Goal: Find specific page/section: Find specific page/section

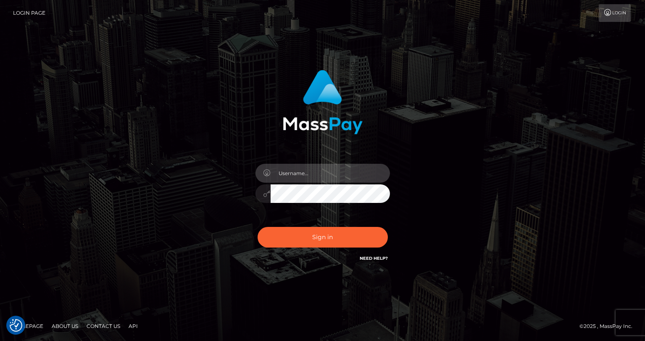
click at [319, 173] on input "text" at bounding box center [330, 173] width 119 height 19
type input "tatyanafansly1"
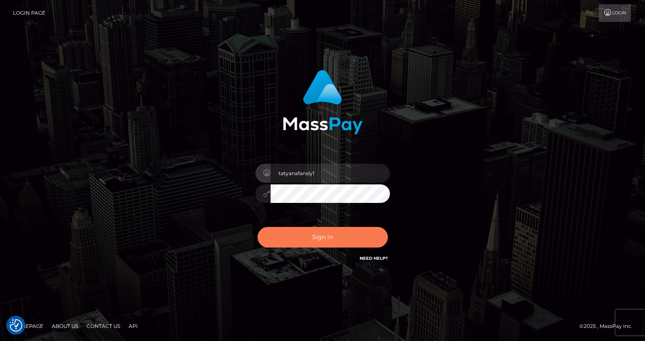
click at [333, 236] on button "Sign in" at bounding box center [323, 237] width 130 height 21
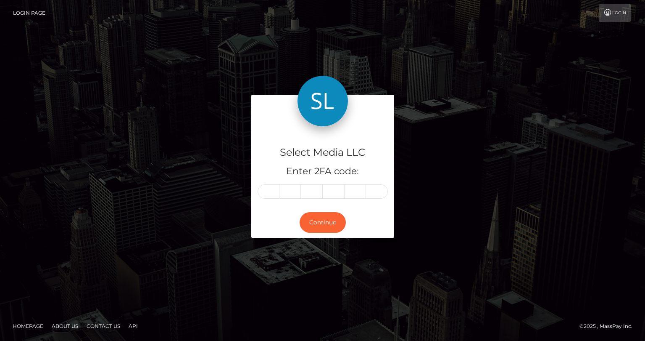
click at [270, 191] on input "text" at bounding box center [269, 191] width 22 height 14
type input "6"
type input "2"
type input "6"
type input "4"
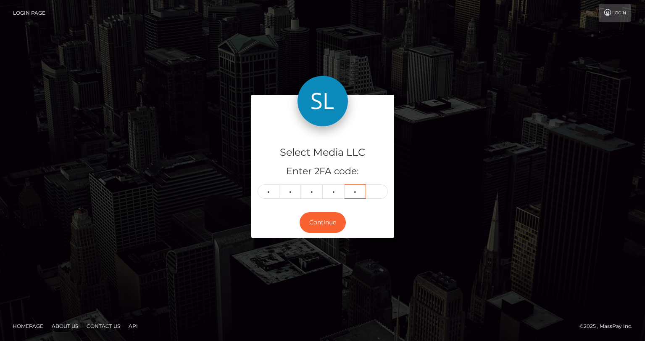
type input "6"
type input "5"
click at [317, 223] on button "Continue" at bounding box center [323, 222] width 46 height 21
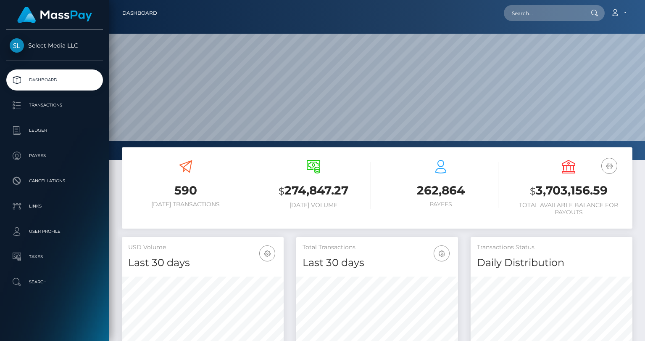
scroll to position [149, 162]
click at [556, 189] on h3 "$ 3,703,156.59" at bounding box center [568, 190] width 115 height 17
copy h3 "3,703,156.59"
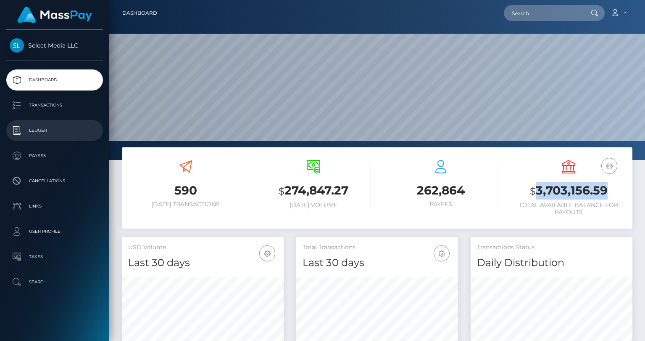
click at [85, 132] on p "Ledger" at bounding box center [55, 130] width 90 height 13
